Goal: Task Accomplishment & Management: Manage account settings

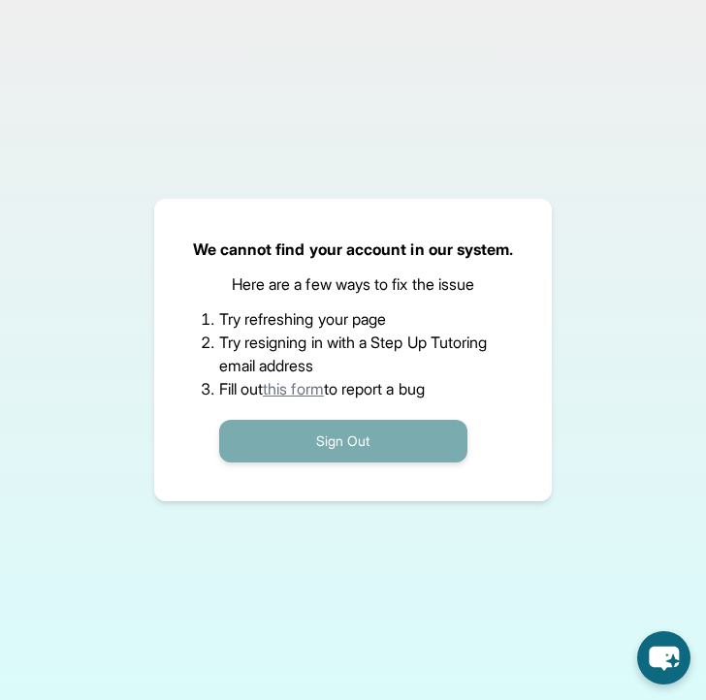
click at [371, 452] on button "Sign Out" at bounding box center [343, 441] width 248 height 43
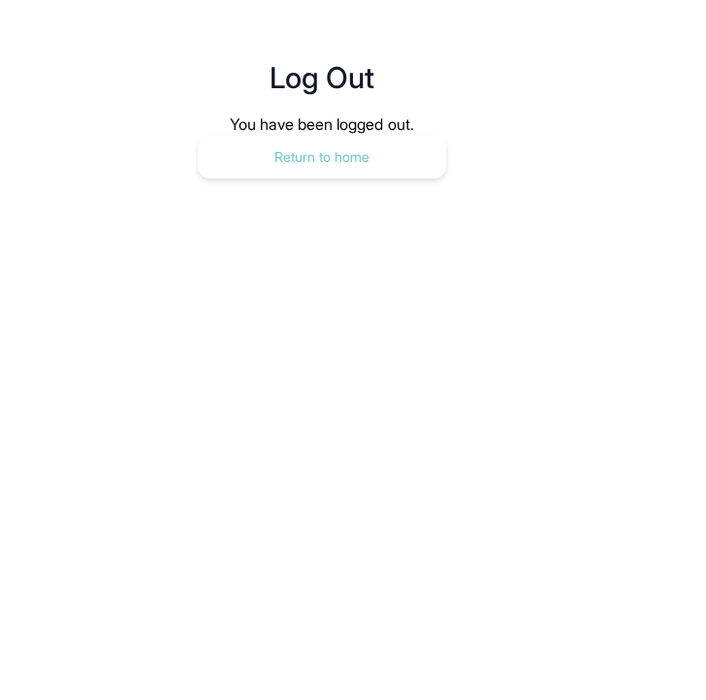
click at [365, 165] on button "Return to home" at bounding box center [322, 157] width 248 height 43
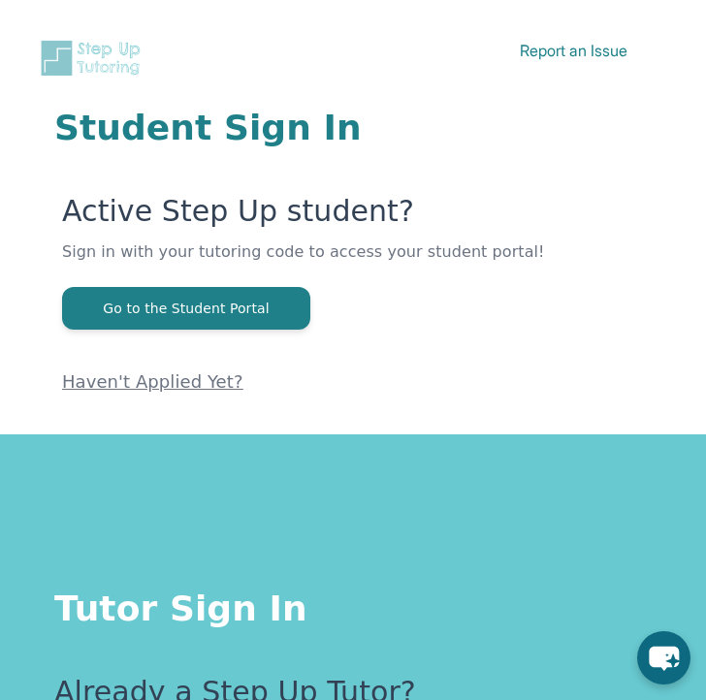
scroll to position [379, 0]
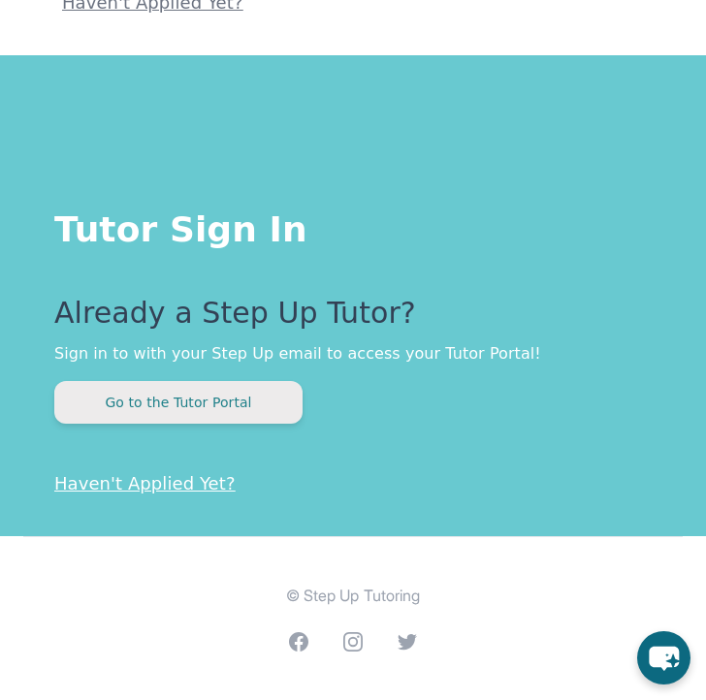
click at [214, 408] on button "Go to the Tutor Portal" at bounding box center [178, 402] width 248 height 43
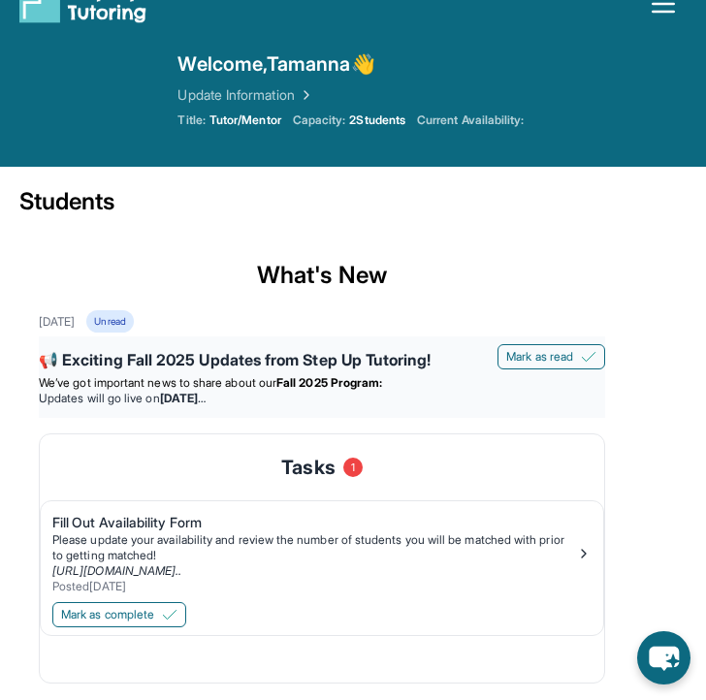
scroll to position [42, 0]
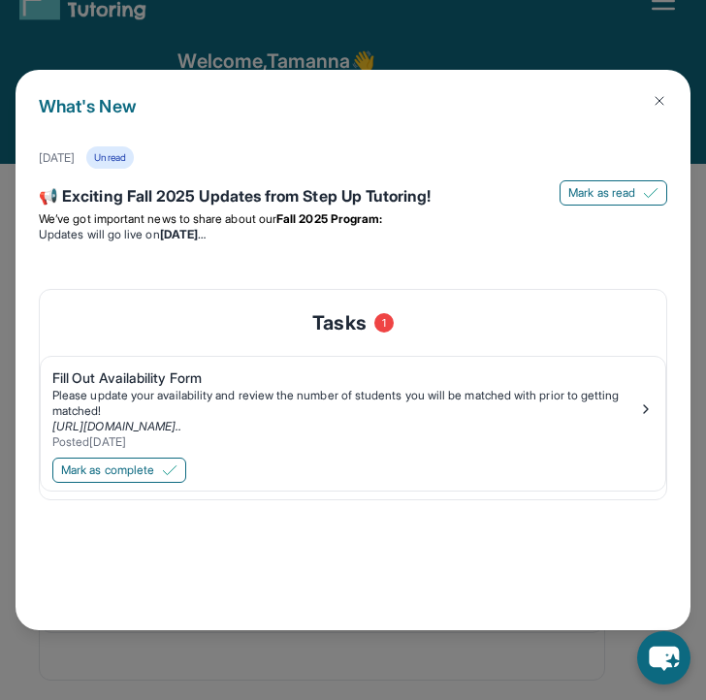
click at [659, 102] on img at bounding box center [659, 101] width 16 height 16
